Goal: Information Seeking & Learning: Learn about a topic

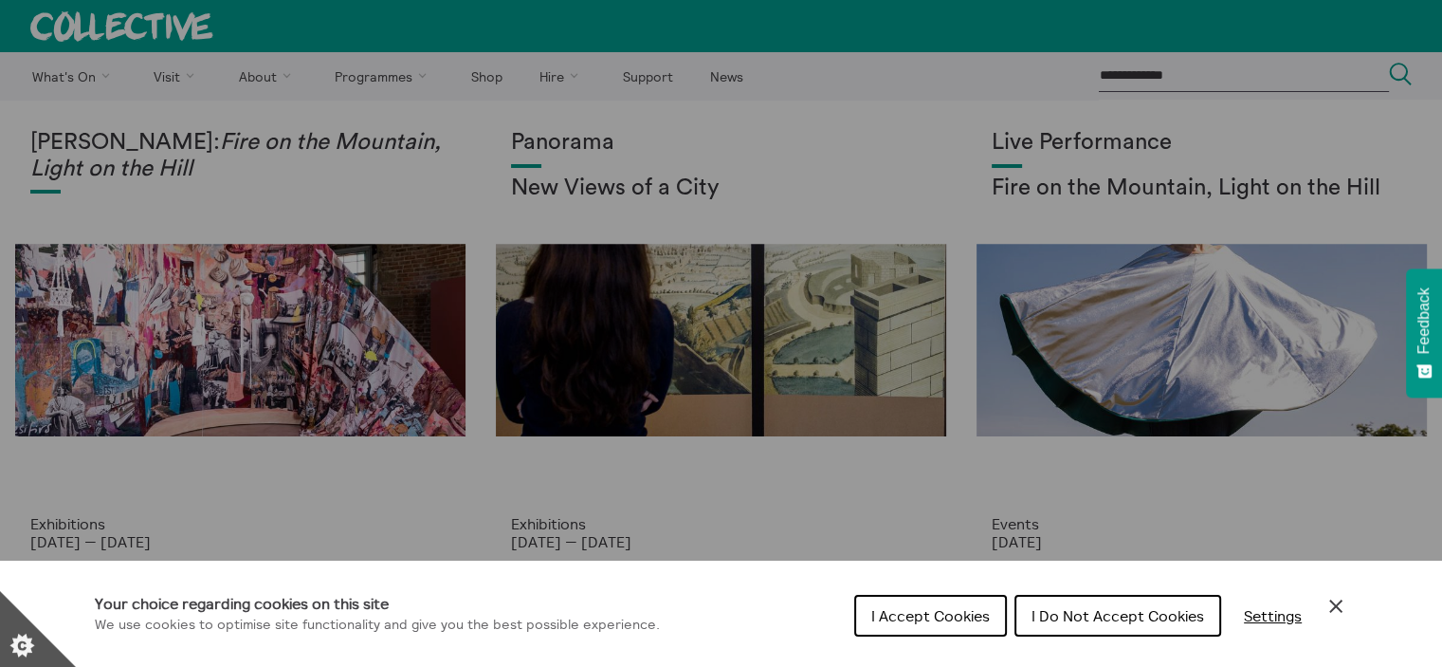
click at [920, 621] on span "I Accept Cookies" at bounding box center [931, 615] width 119 height 19
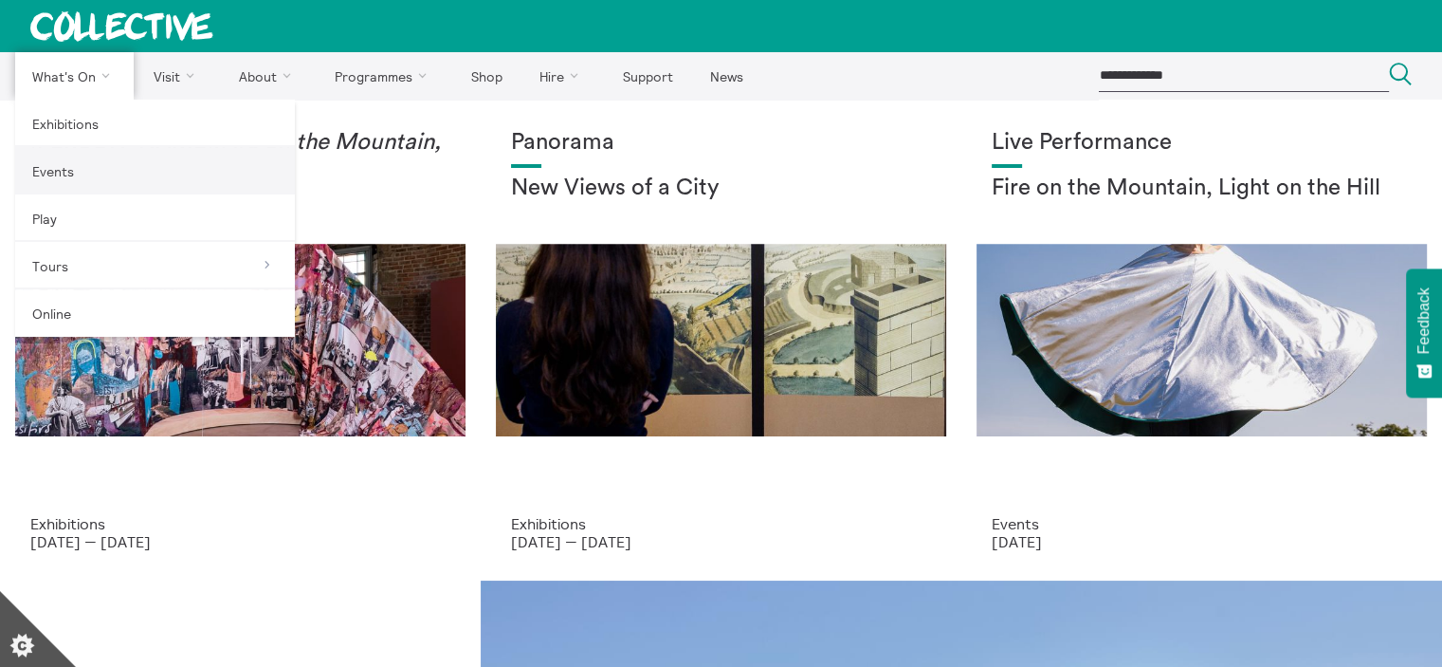
click at [48, 163] on link "Events" at bounding box center [155, 170] width 280 height 47
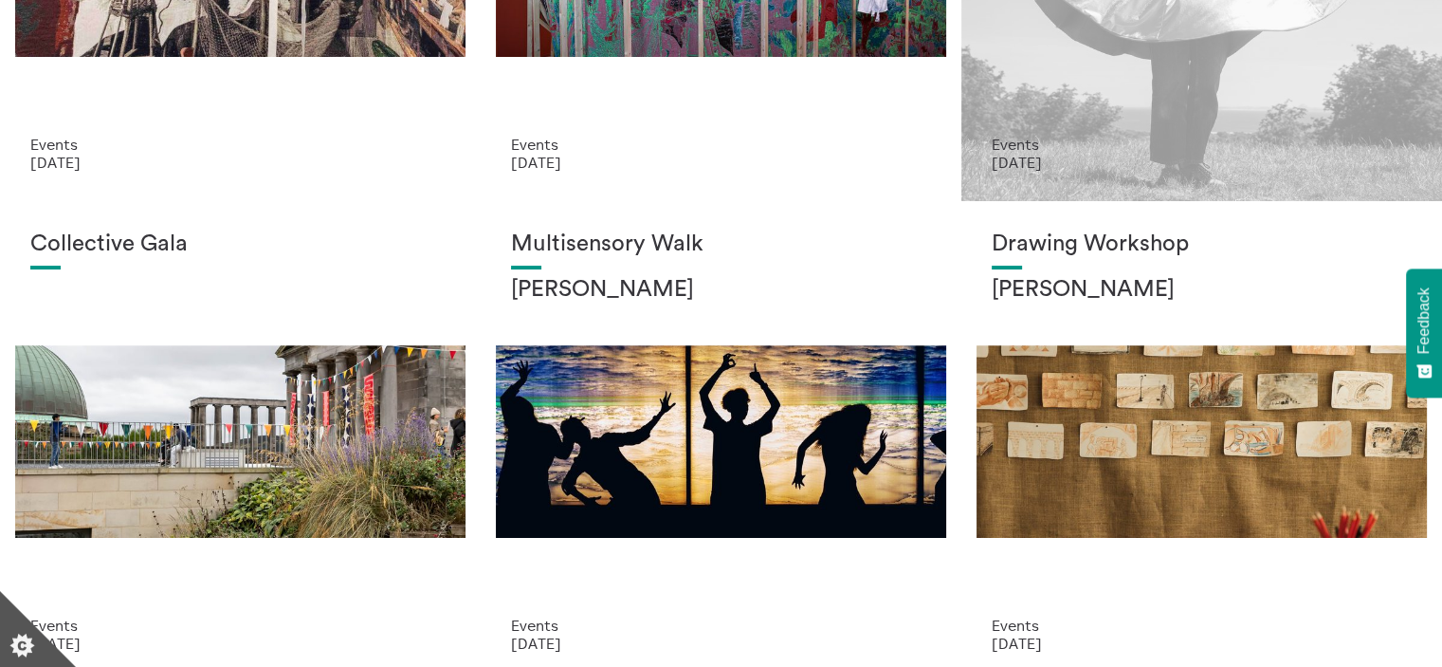
scroll to position [569, 0]
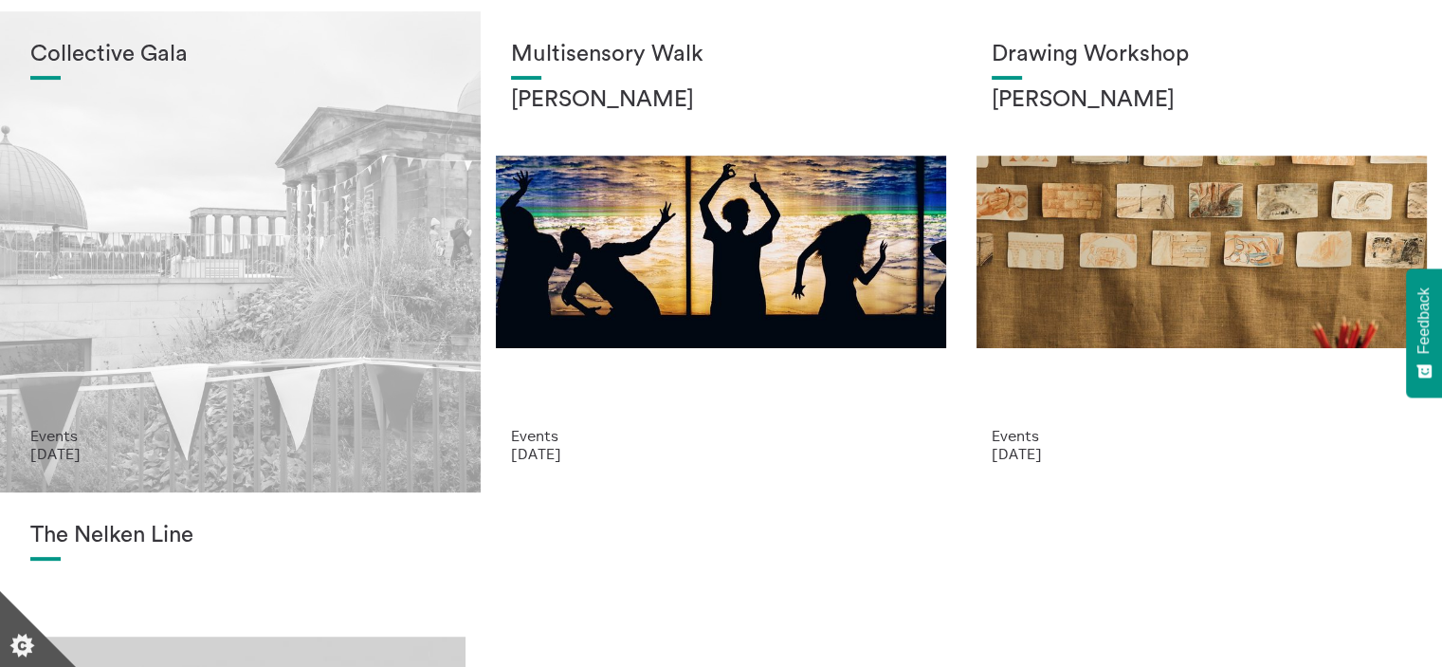
click at [193, 277] on div "Collective Gala" at bounding box center [240, 234] width 420 height 385
